Goal: Transaction & Acquisition: Purchase product/service

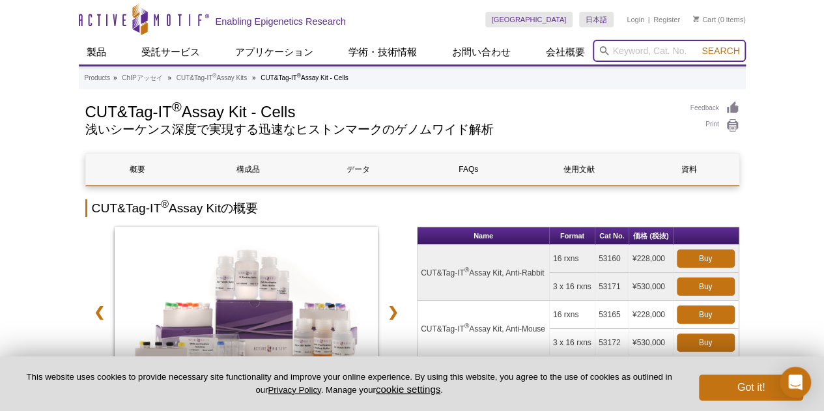
click at [633, 51] on input "search" at bounding box center [669, 51] width 153 height 22
type input "81102"
click at [698, 45] on button "Search" at bounding box center [721, 51] width 46 height 12
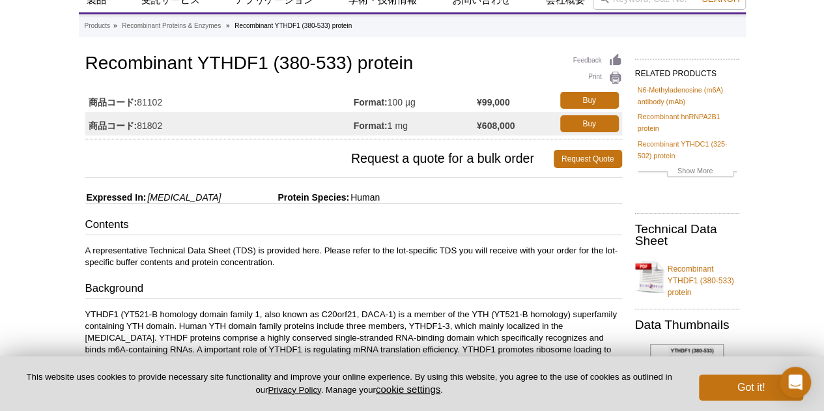
scroll to position [20, 0]
